Goal: Navigation & Orientation: Find specific page/section

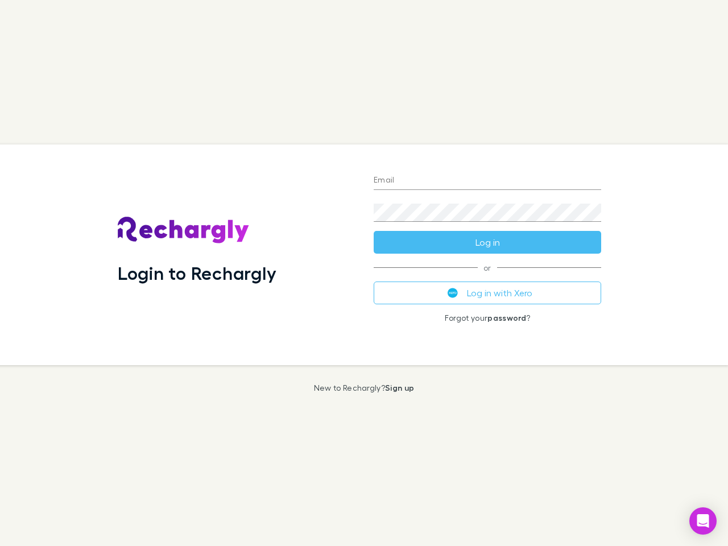
click at [364, 273] on div "Login to Rechargly" at bounding box center [237, 255] width 256 height 221
click at [488, 181] on input "Email" at bounding box center [488, 181] width 228 height 18
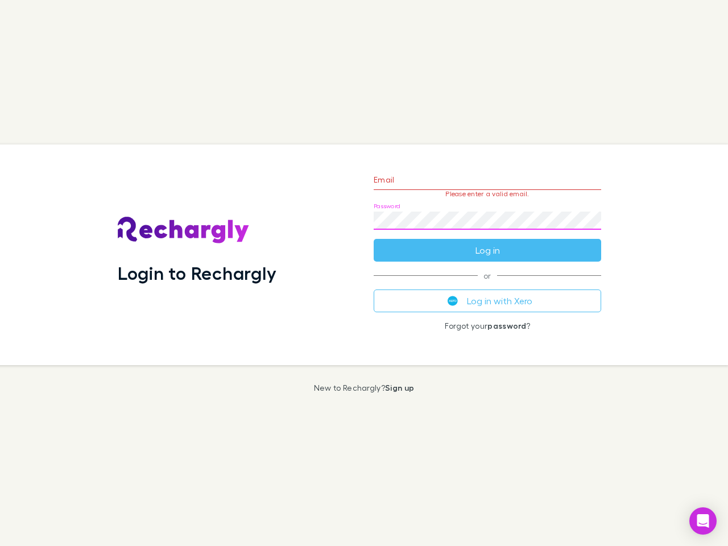
click at [488, 242] on form "Email Please enter a valid email. Password Log in" at bounding box center [488, 212] width 228 height 99
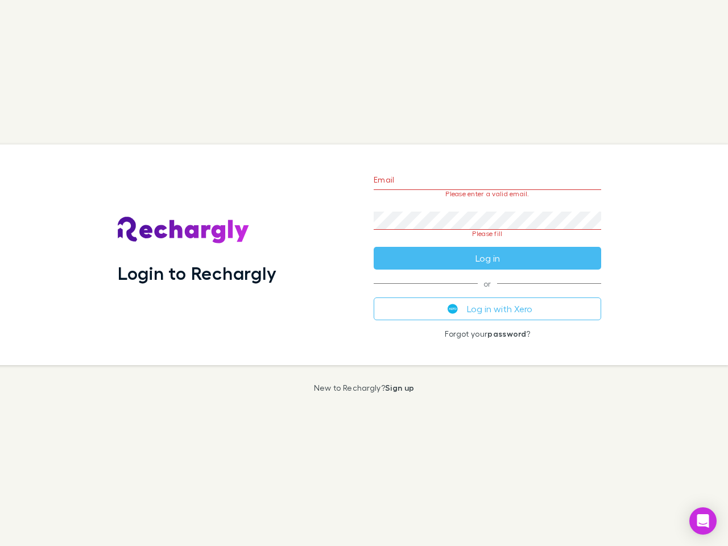
click at [488, 293] on div "Email Please enter a valid email. Password Please fill Log in or Log in with Xe…" at bounding box center [488, 255] width 246 height 221
click at [703, 521] on icon "Open Intercom Messenger" at bounding box center [704, 521] width 12 height 14
